Goal: Information Seeking & Learning: Learn about a topic

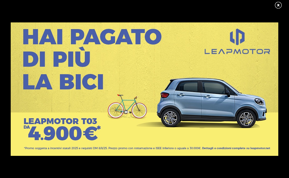
click at [276, 5] on link at bounding box center [280, 5] width 13 height 8
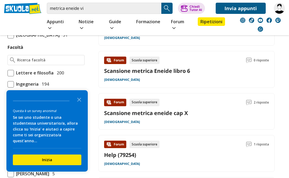
scroll to position [298, 0]
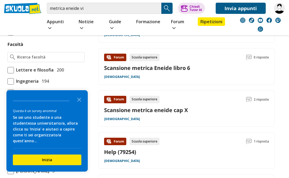
click at [174, 72] on div "Forum Scuola superiore 0 risposte Scansione metrica Eneide libro 6 Latino" at bounding box center [186, 67] width 165 height 26
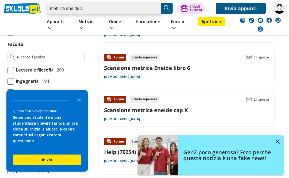
click at [92, 9] on input "metrica eneide vi" at bounding box center [104, 8] width 115 height 11
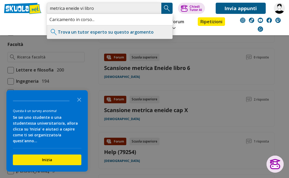
type input "metrica eneide vi libro"
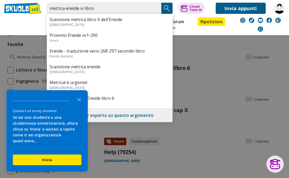
click at [169, 9] on img "Search Button" at bounding box center [167, 8] width 8 height 8
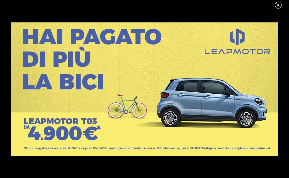
scroll to position [240, 0]
click at [281, 4] on link at bounding box center [280, 5] width 13 height 8
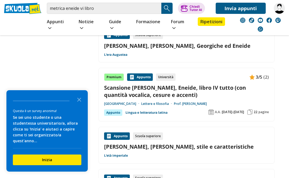
scroll to position [700, 0]
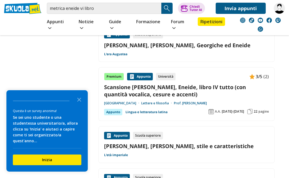
click at [192, 88] on link "Scansione [PERSON_NAME], Eneide, libro IV tutto (con quantità vocalica, cesure …" at bounding box center [186, 91] width 165 height 14
